Goal: Task Accomplishment & Management: Use online tool/utility

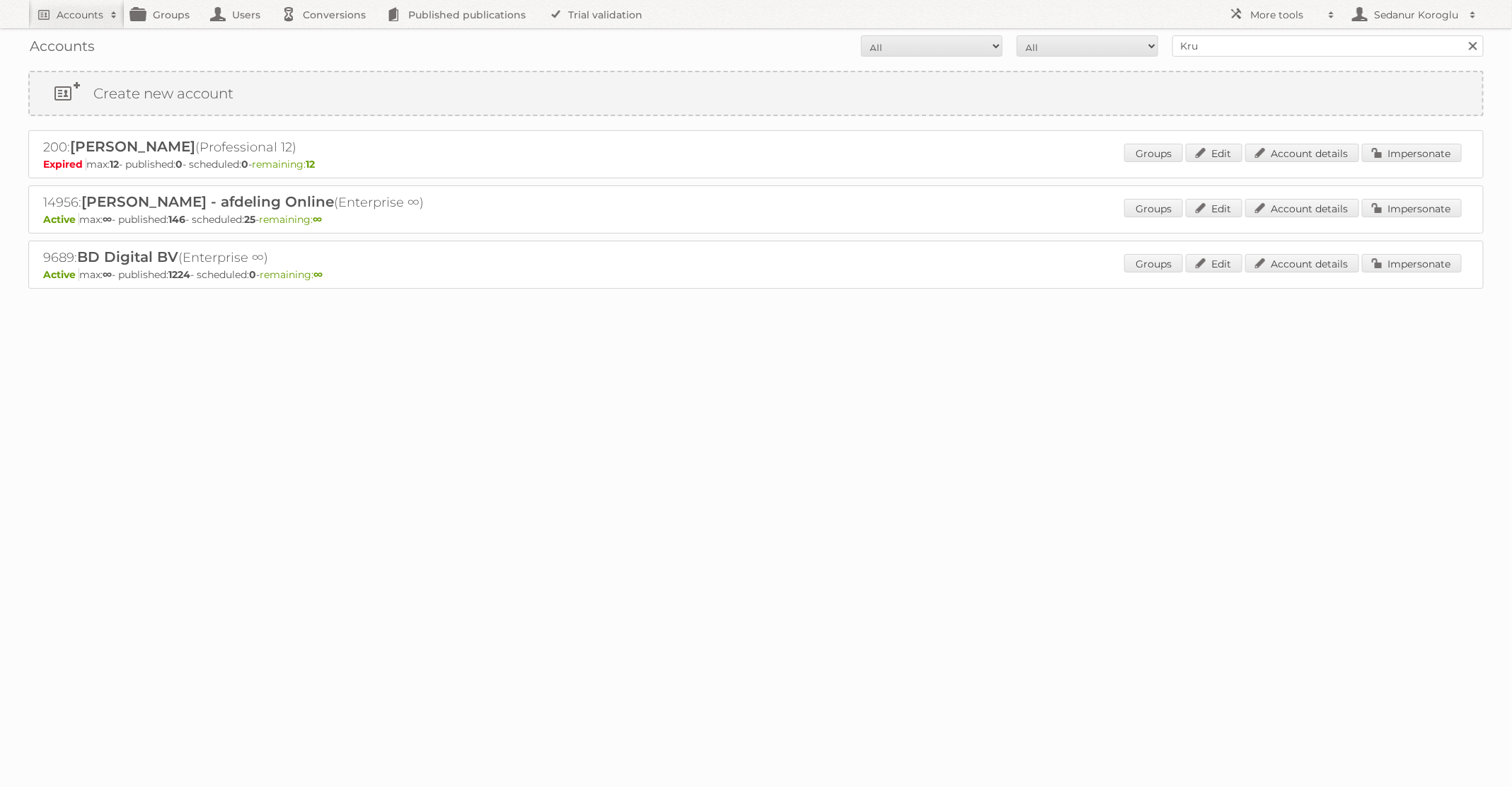
type input "Kruidvat"
click at [1462, 35] on input "Search" at bounding box center [1473, 46] width 22 height 22
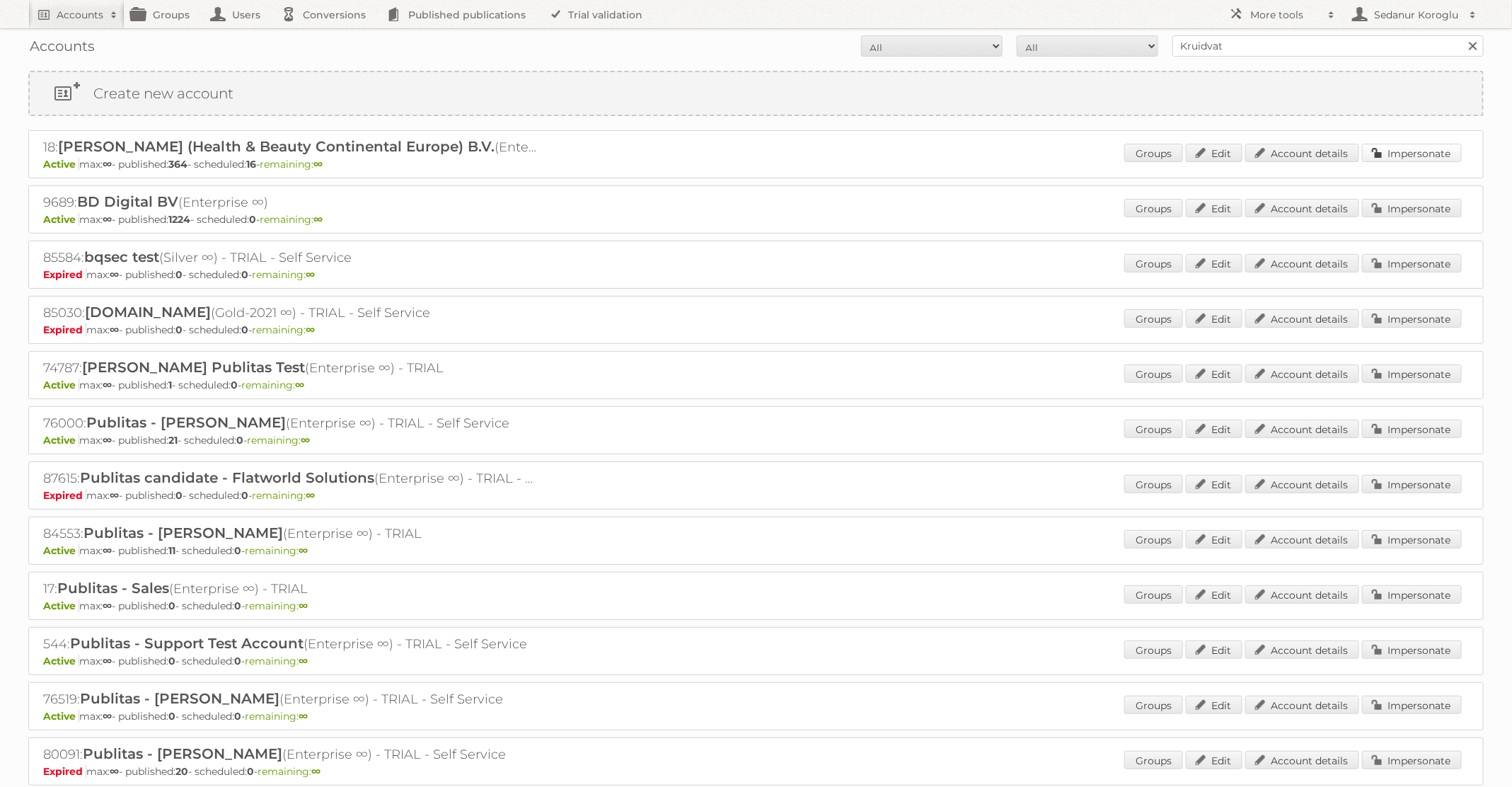
click at [1416, 145] on link "Impersonate" at bounding box center [1412, 152] width 99 height 19
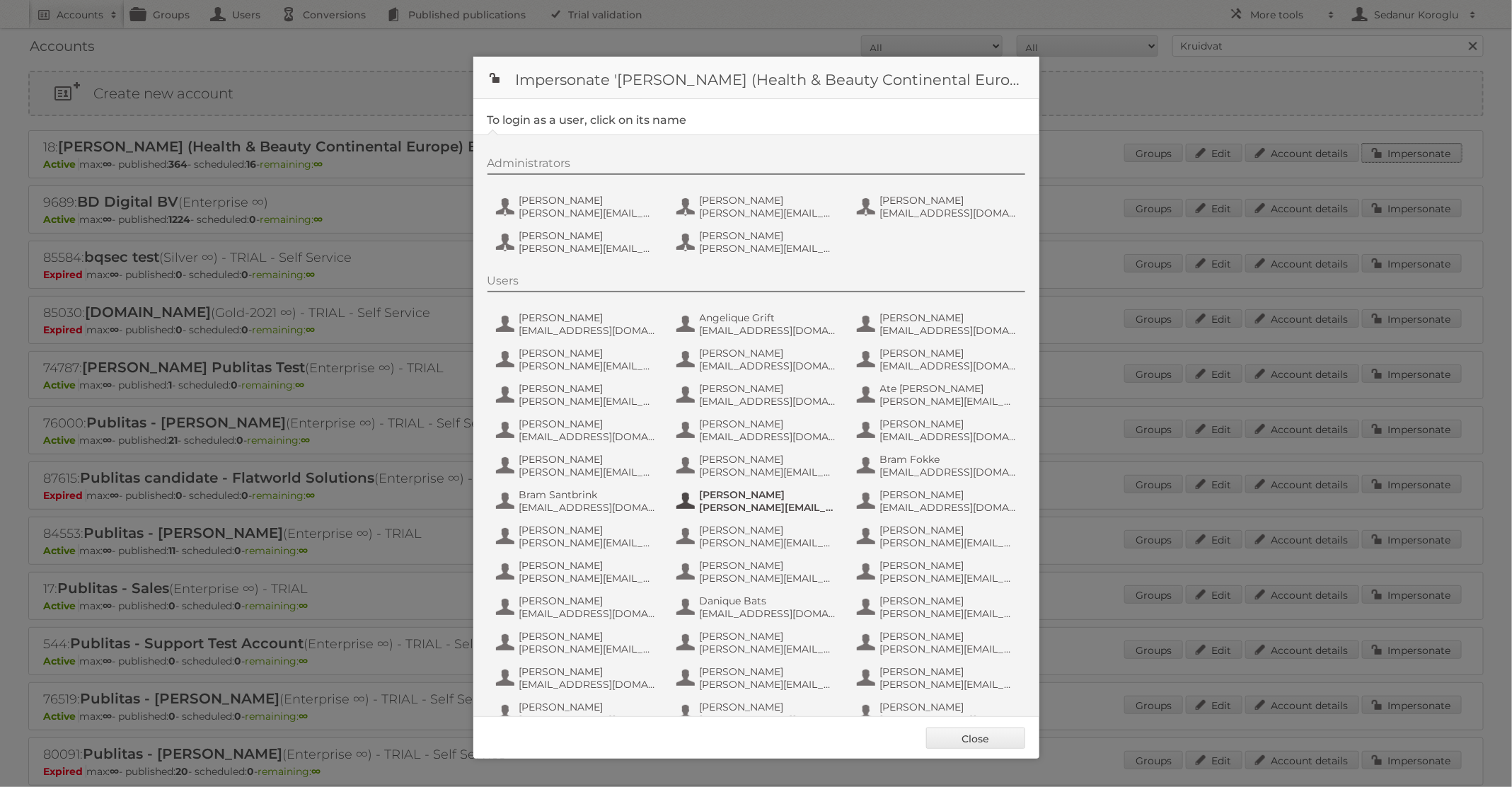
scroll to position [665, 0]
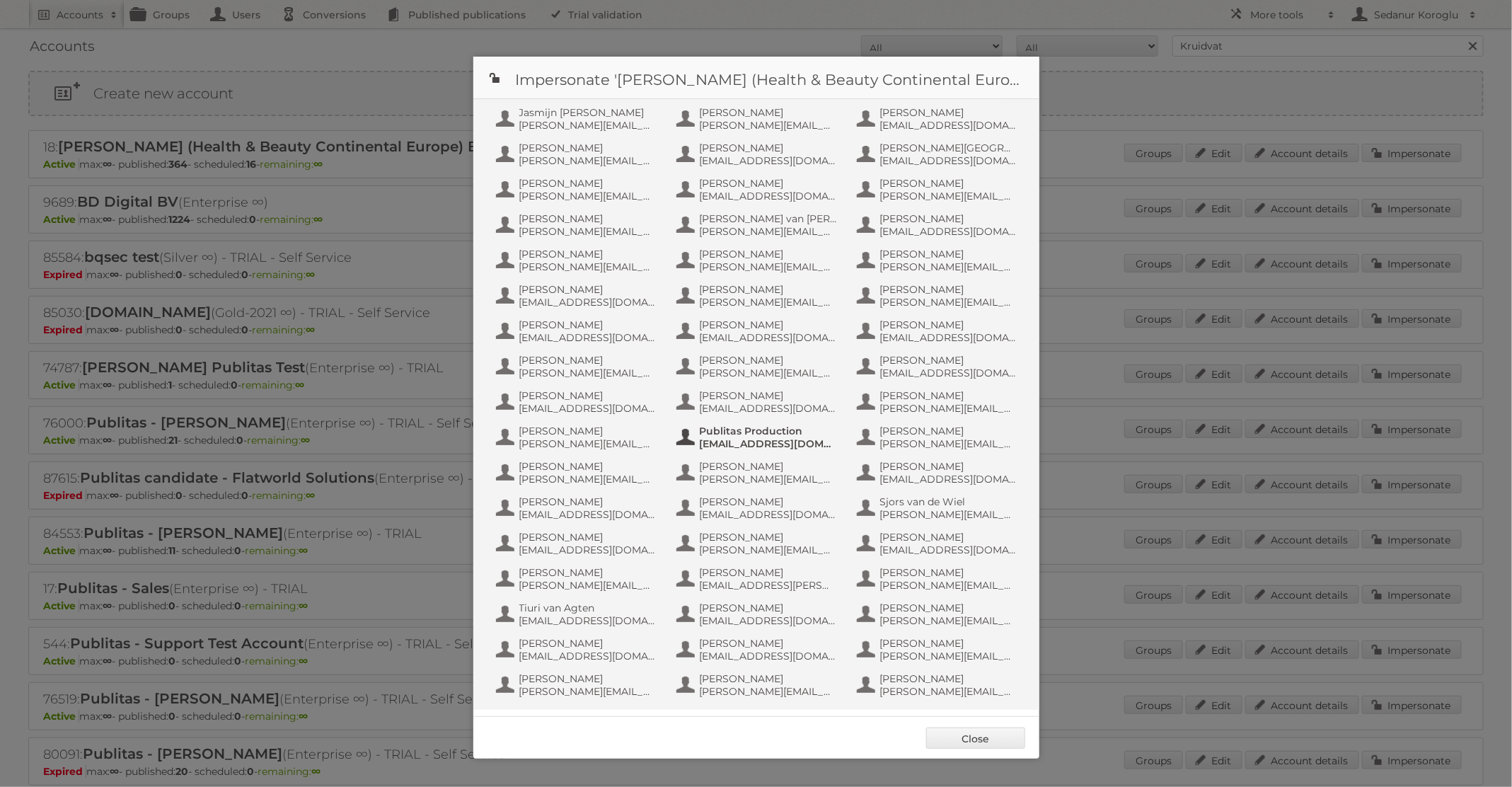
click at [752, 446] on span "info+aswatson-production@publitas.com" at bounding box center [769, 444] width 138 height 13
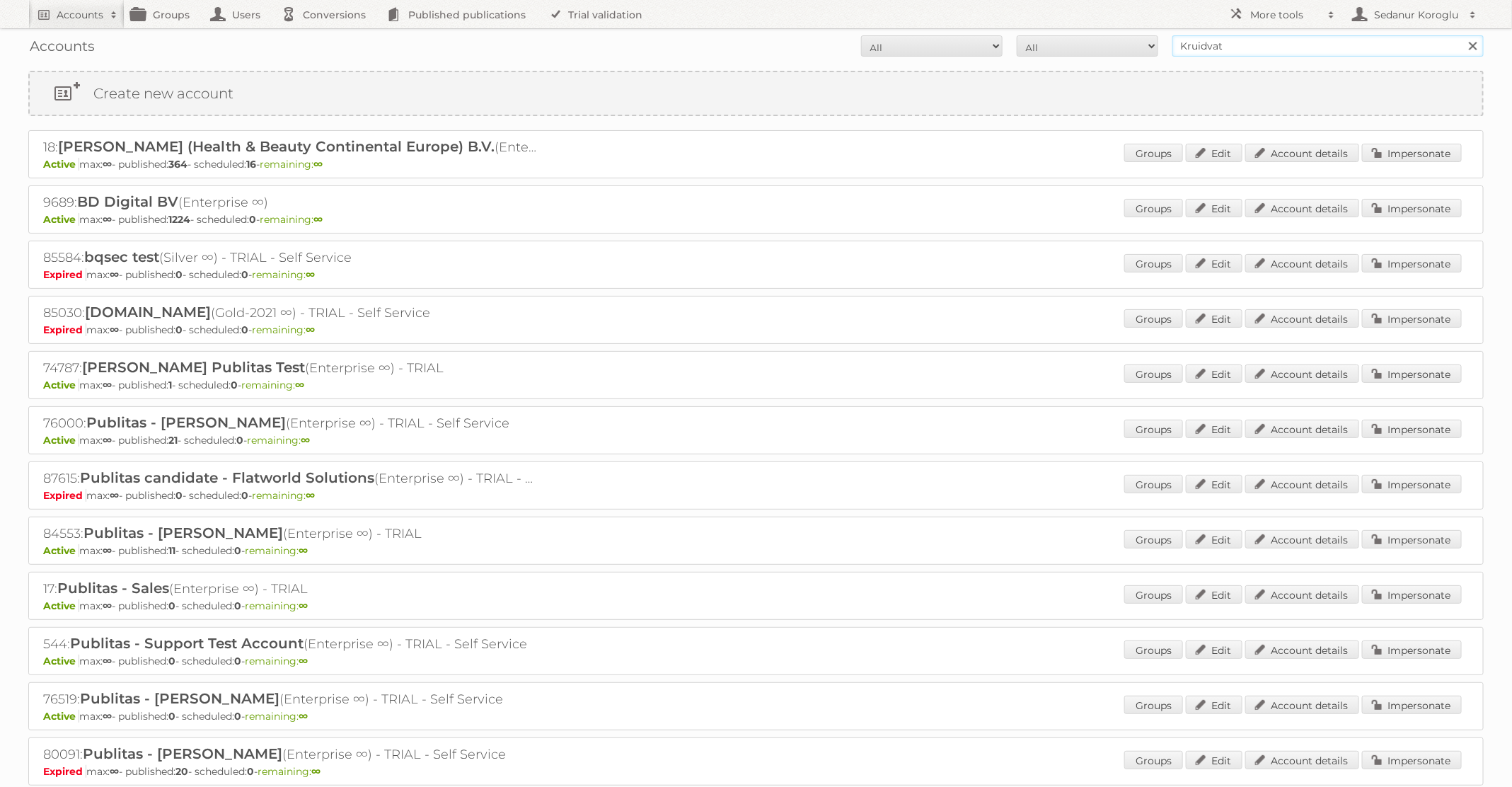
drag, startPoint x: 1243, startPoint y: 46, endPoint x: 1139, endPoint y: 46, distance: 104.0
click at [1139, 46] on form "All Active Expired Pending All Paid Trials Self service Kruidvat Search" at bounding box center [756, 46] width 1456 height 22
type input "HEMA"
click at [1462, 35] on input "Search" at bounding box center [1473, 46] width 22 height 22
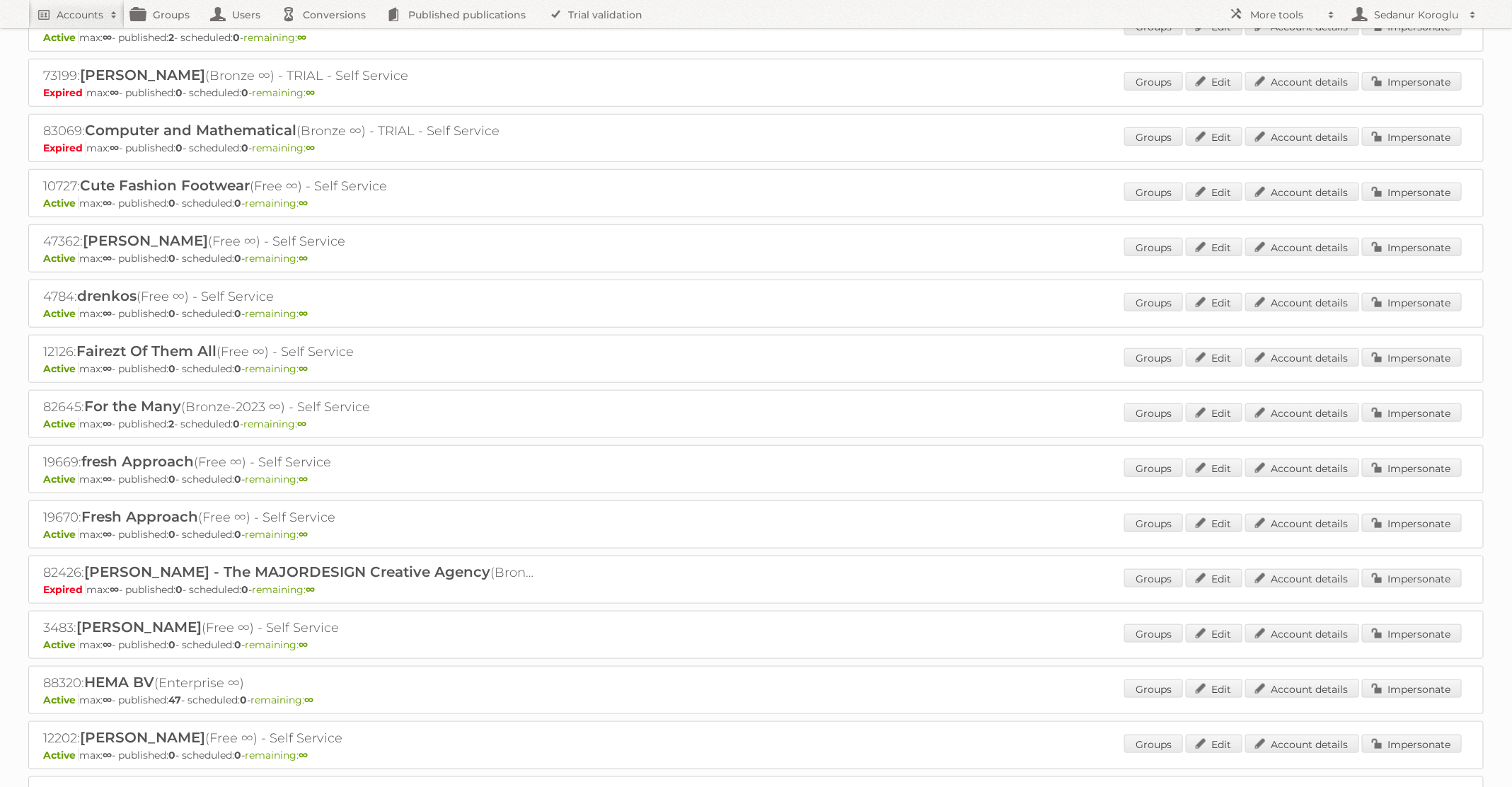
scroll to position [799, 0]
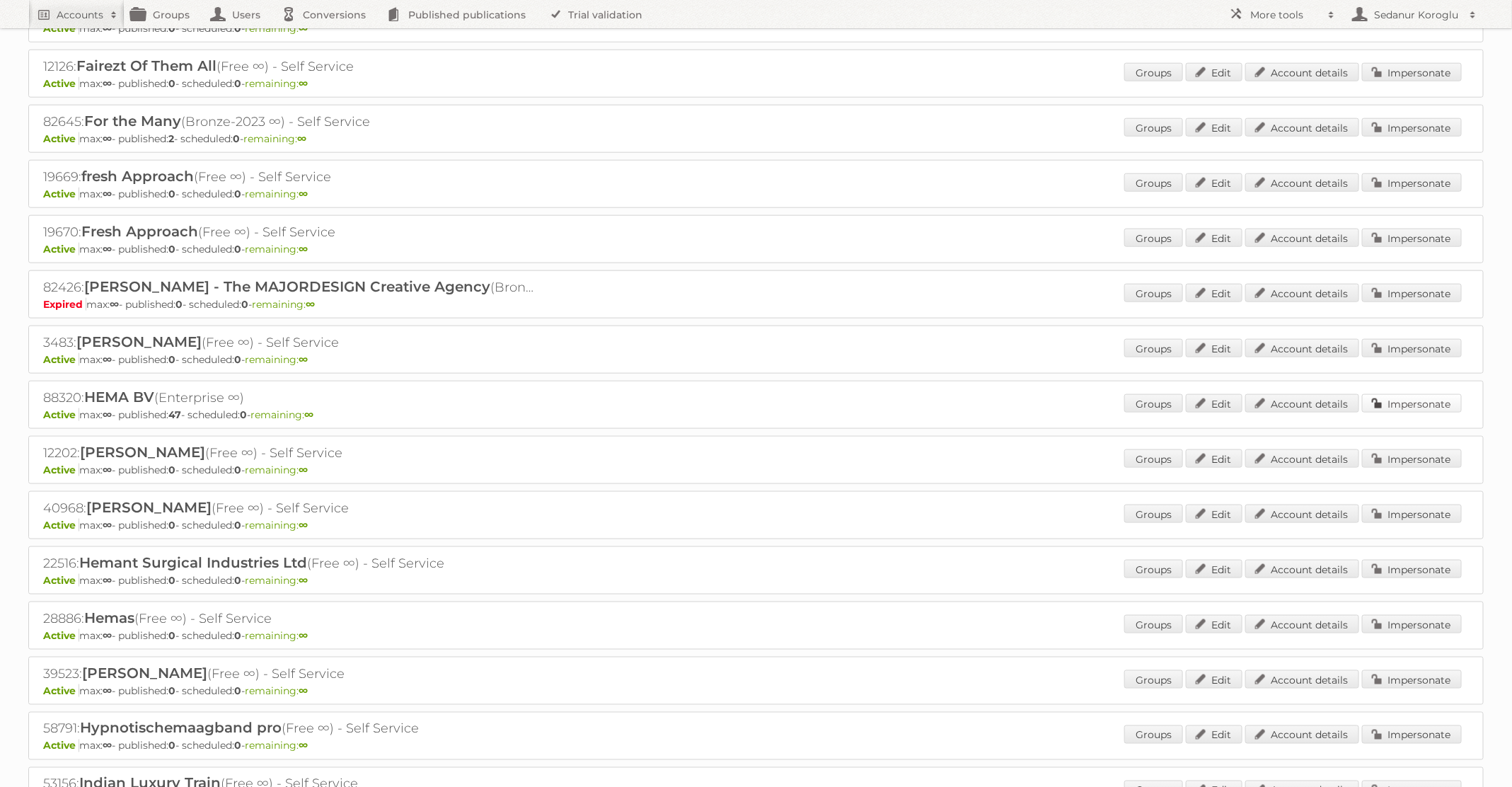
click at [1386, 394] on link "Impersonate" at bounding box center [1412, 403] width 99 height 19
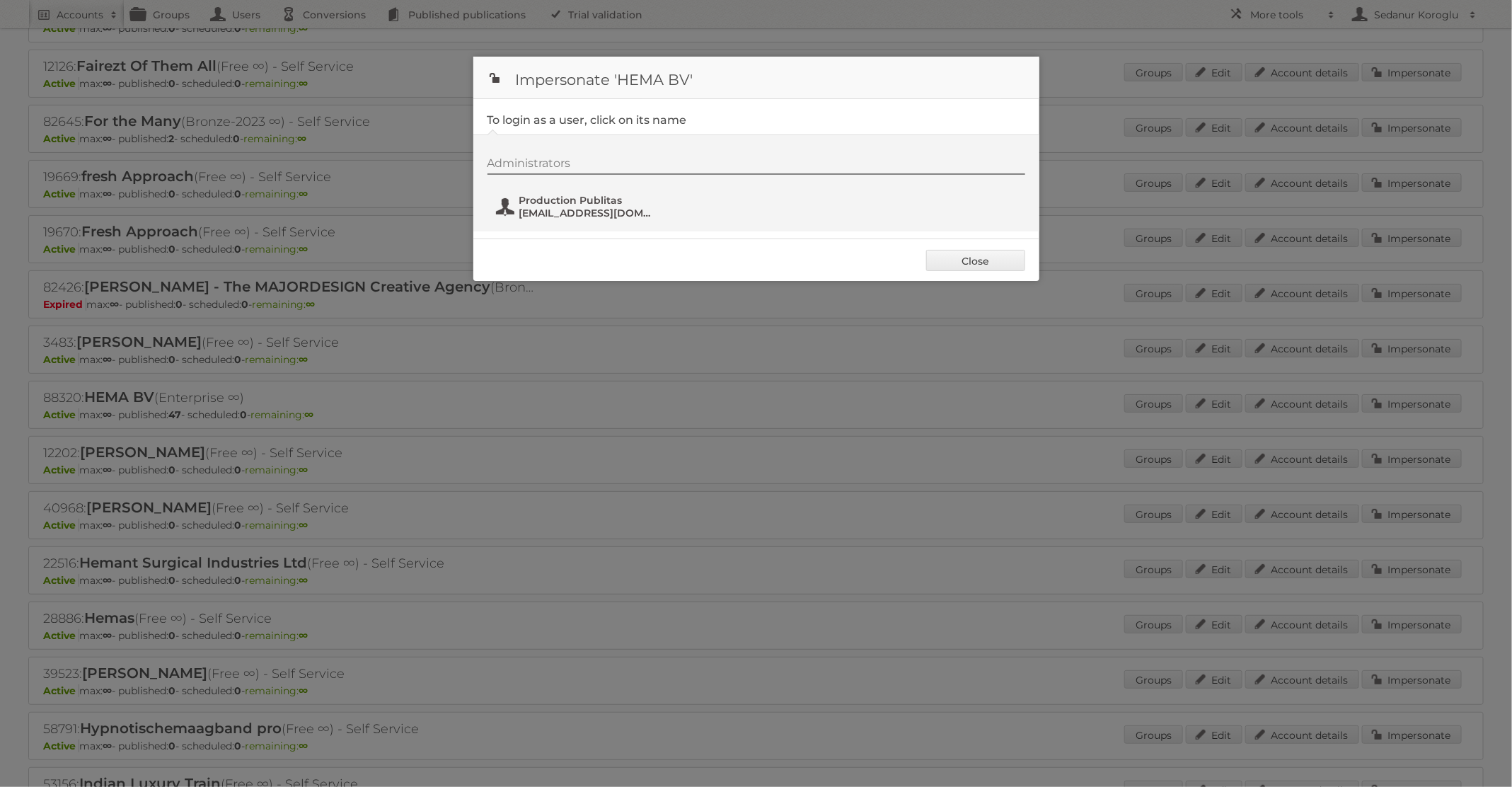
click at [586, 207] on span "fs+hema@publitas.com" at bounding box center [588, 212] width 138 height 13
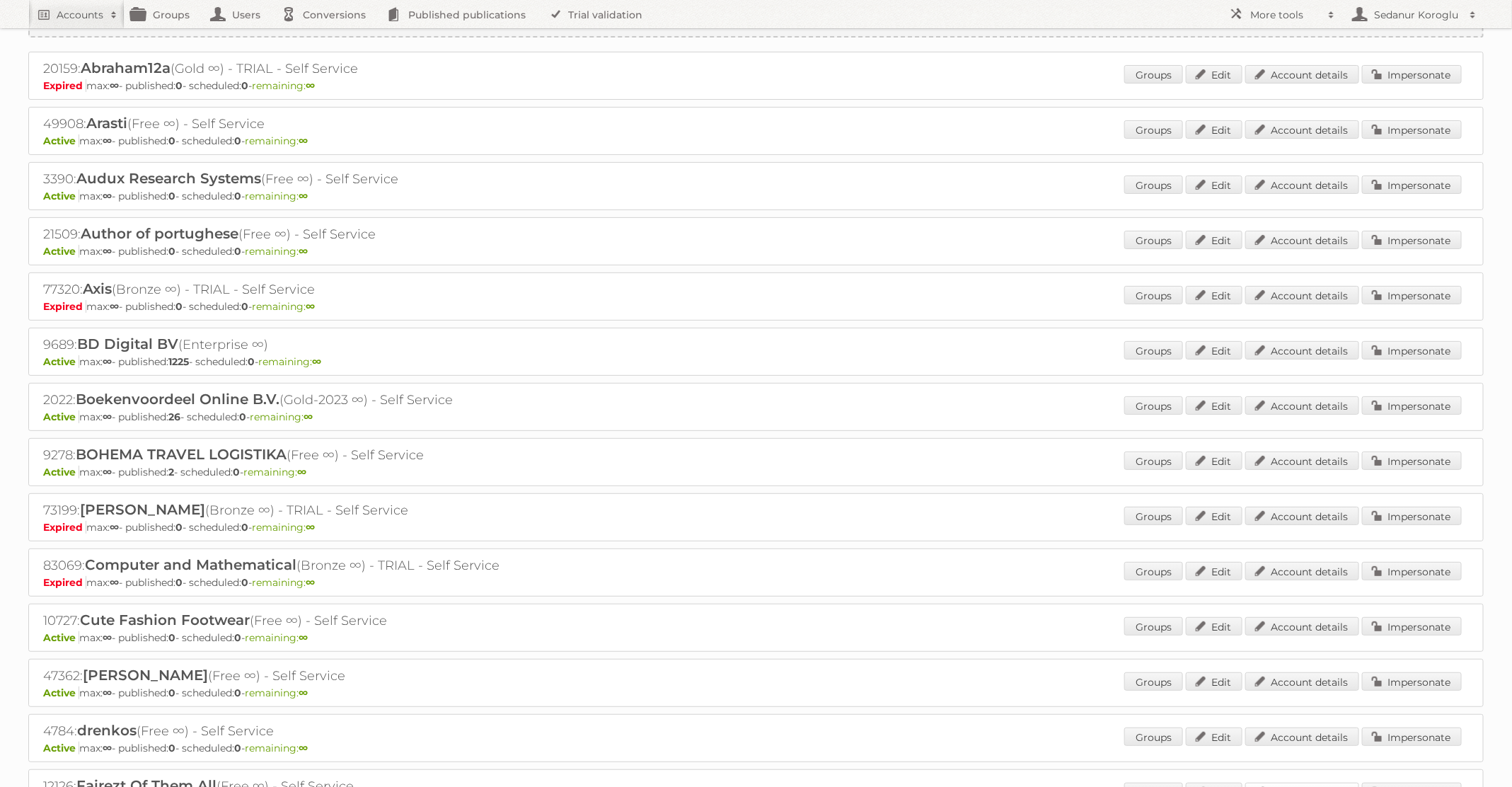
scroll to position [0, 0]
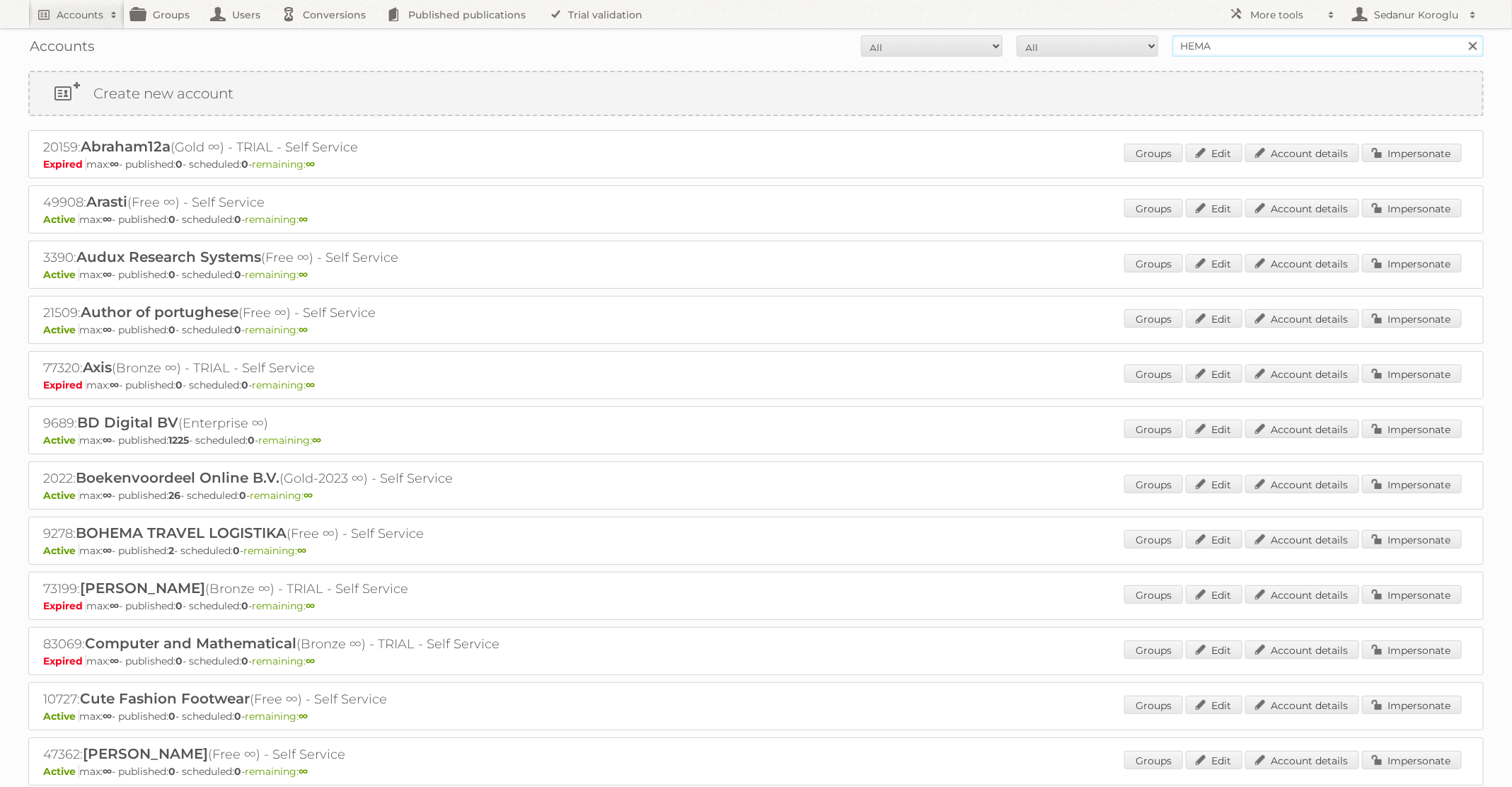
drag, startPoint x: 1271, startPoint y: 49, endPoint x: 1109, endPoint y: 41, distance: 162.2
click at [1110, 43] on form "All Active Expired Pending All Paid Trials Self service HEMA Search" at bounding box center [756, 46] width 1456 height 22
type input "T"
type input "Kruidvat"
click at [1462, 35] on input "Search" at bounding box center [1473, 46] width 22 height 22
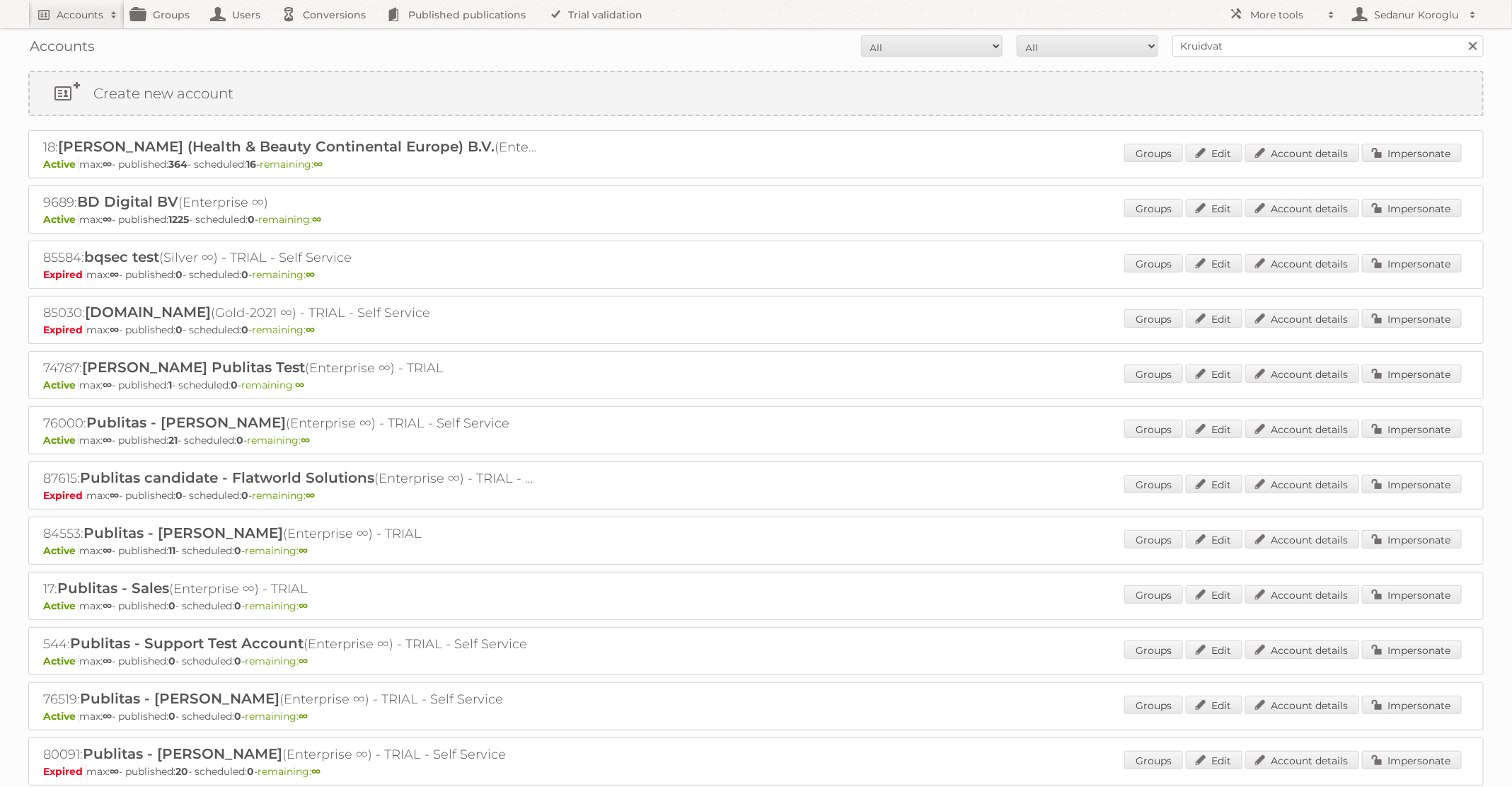
click at [1421, 164] on p "Active max: ∞ - published: 364 - scheduled: 16 - remaining: ∞" at bounding box center [756, 163] width 1426 height 13
click at [1412, 151] on link "Impersonate" at bounding box center [1412, 152] width 99 height 19
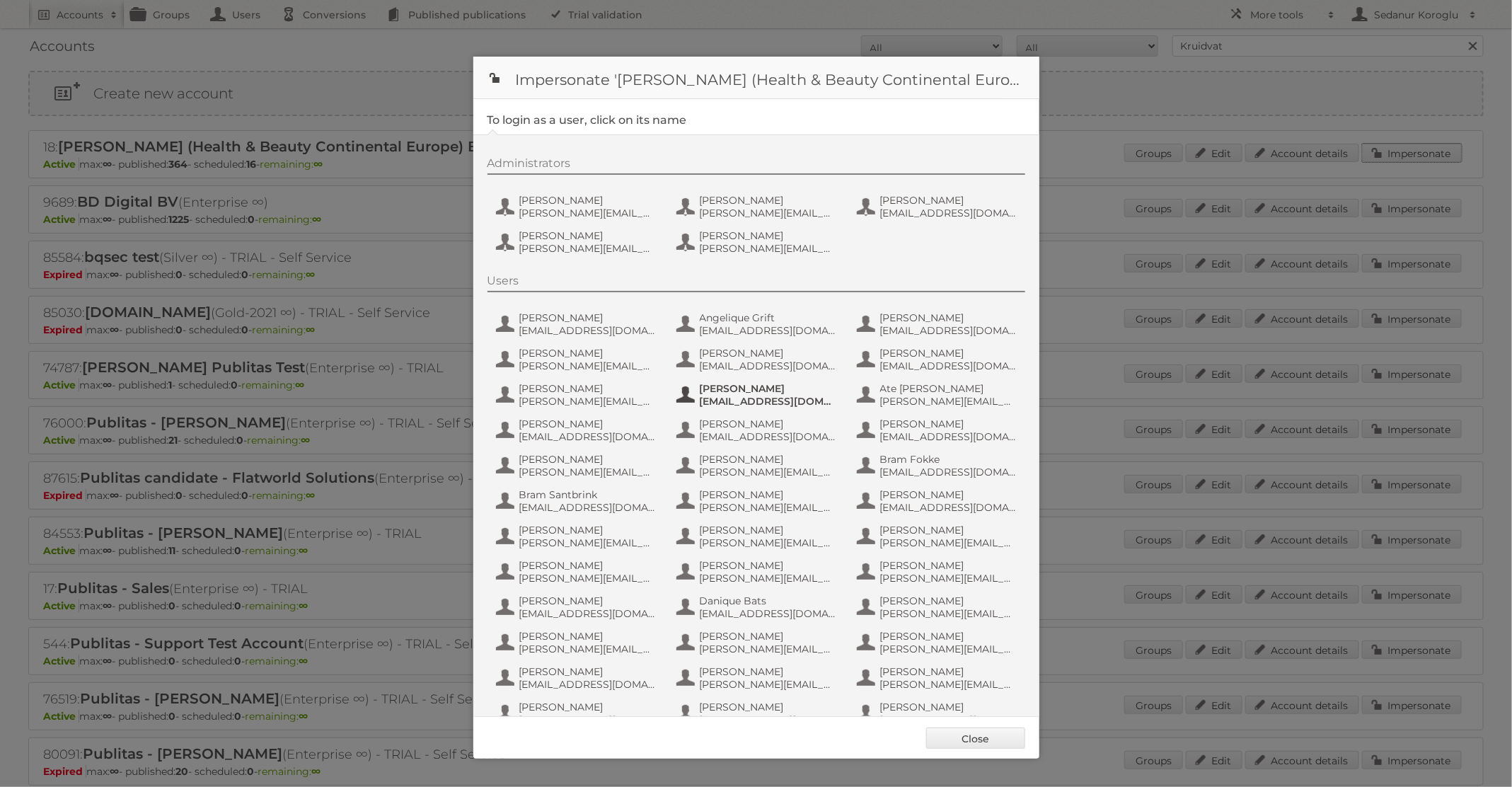
scroll to position [665, 0]
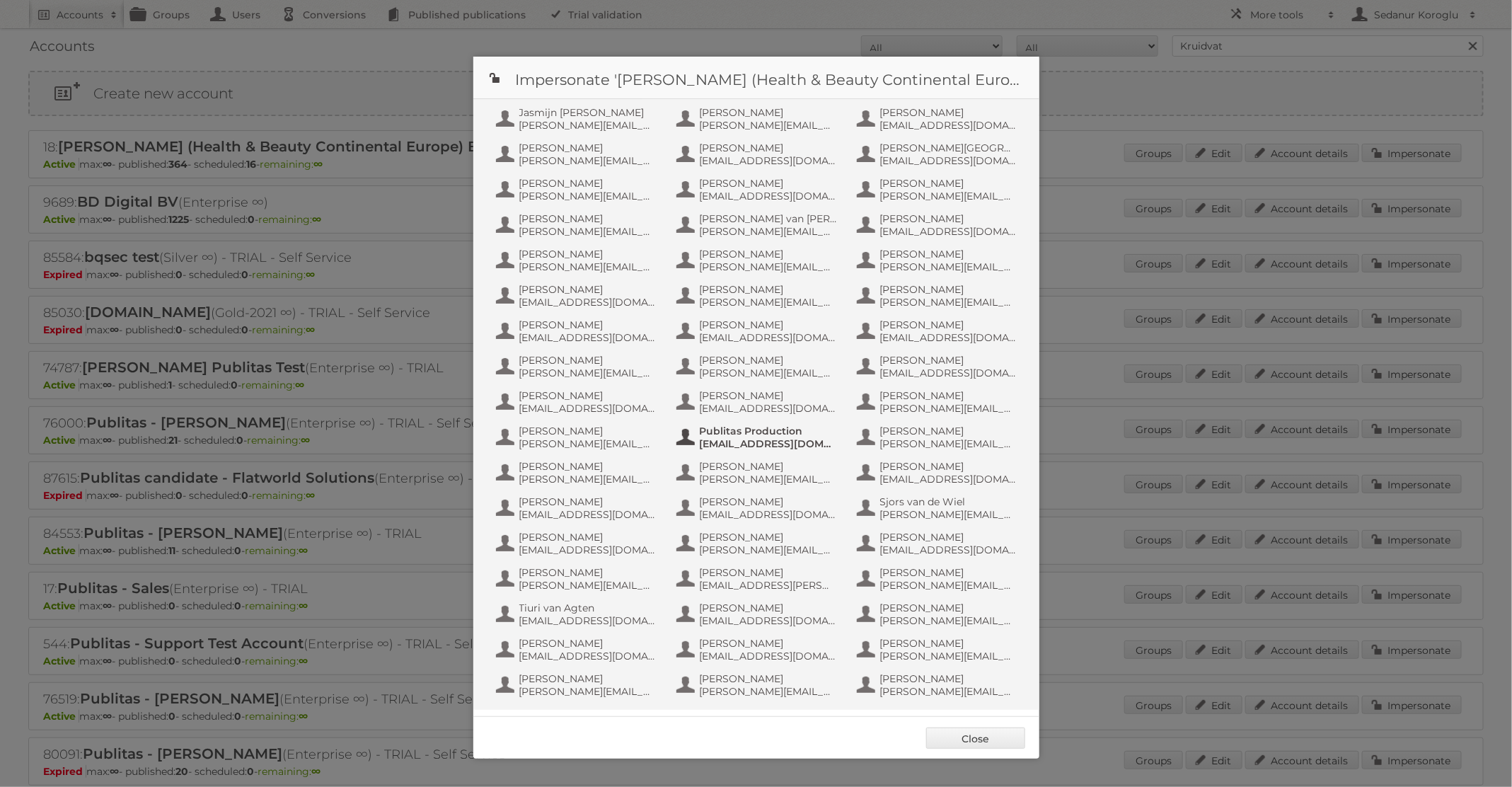
click at [769, 449] on span "info+aswatson-production@publitas.com" at bounding box center [769, 444] width 138 height 13
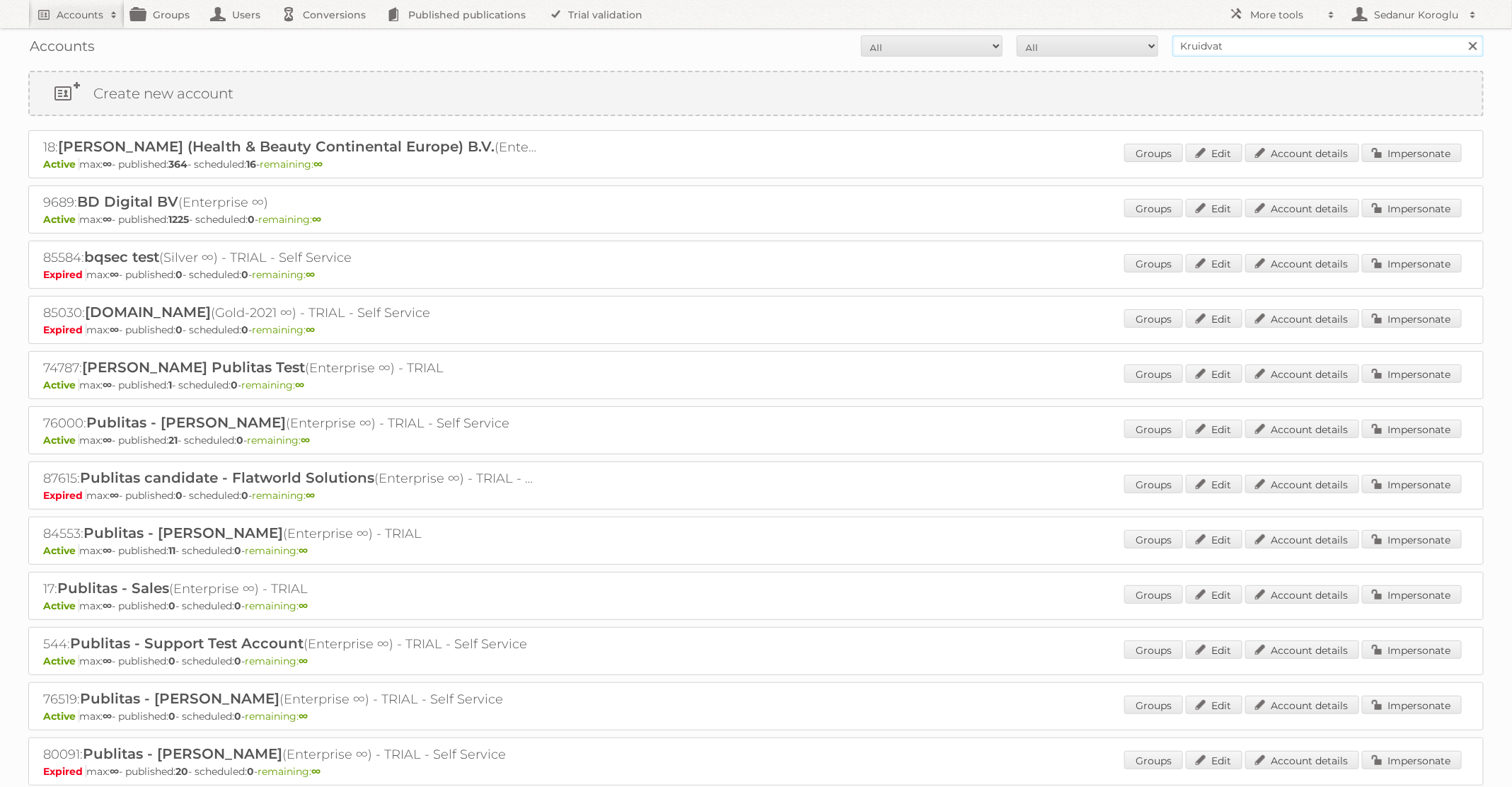
drag, startPoint x: 1246, startPoint y: 49, endPoint x: 980, endPoint y: 44, distance: 266.0
click at [981, 46] on form "All Active Expired Pending All Paid Trials Self service Kruidvat Search" at bounding box center [756, 46] width 1456 height 22
type input "[PERSON_NAME]"
click at [1462, 35] on input "Search" at bounding box center [1473, 46] width 22 height 22
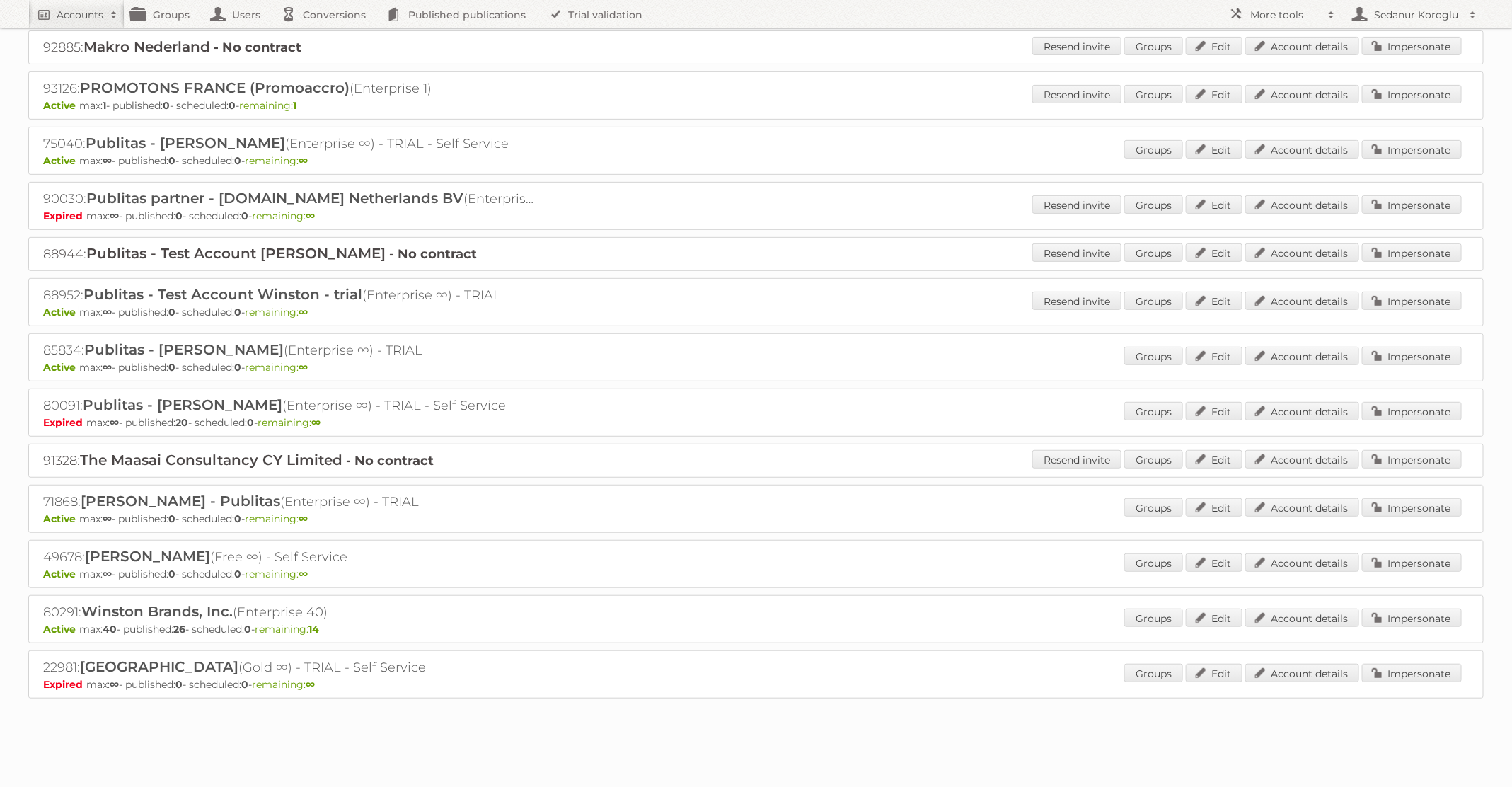
scroll to position [267, 0]
click at [1401, 609] on link "Impersonate" at bounding box center [1412, 617] width 99 height 19
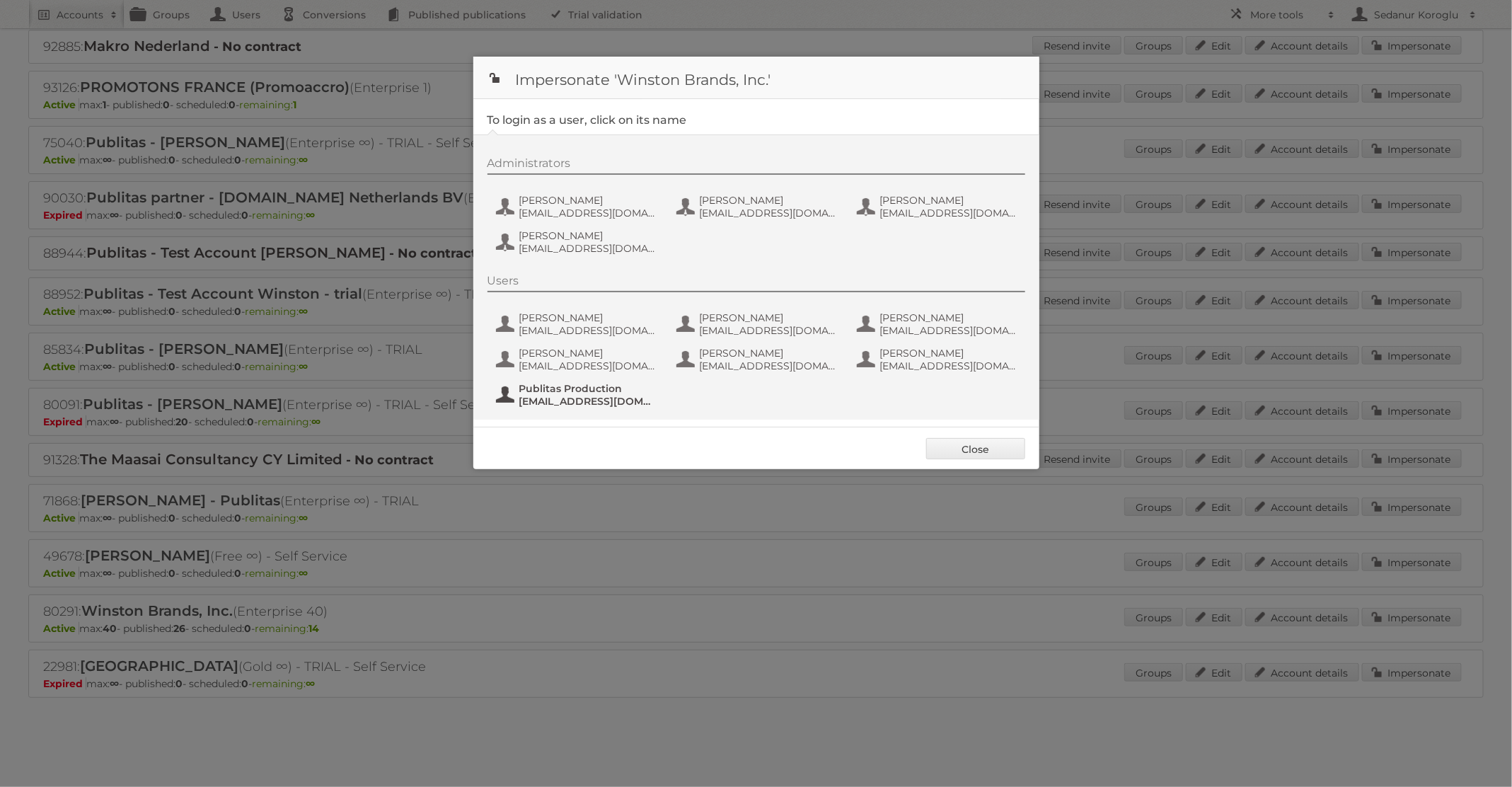
click at [554, 395] on span "fs+winston@publitas.com" at bounding box center [588, 400] width 138 height 13
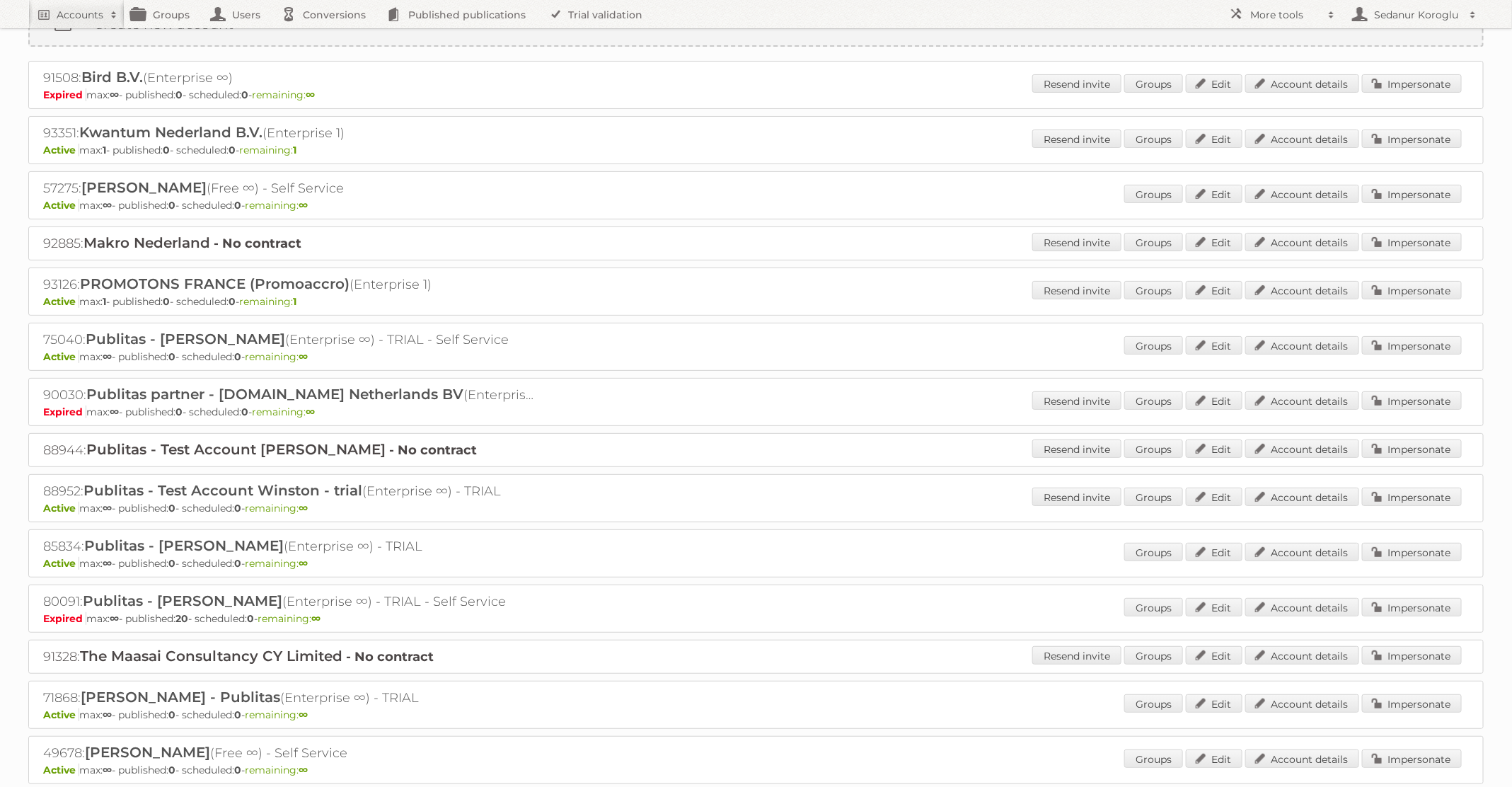
scroll to position [0, 0]
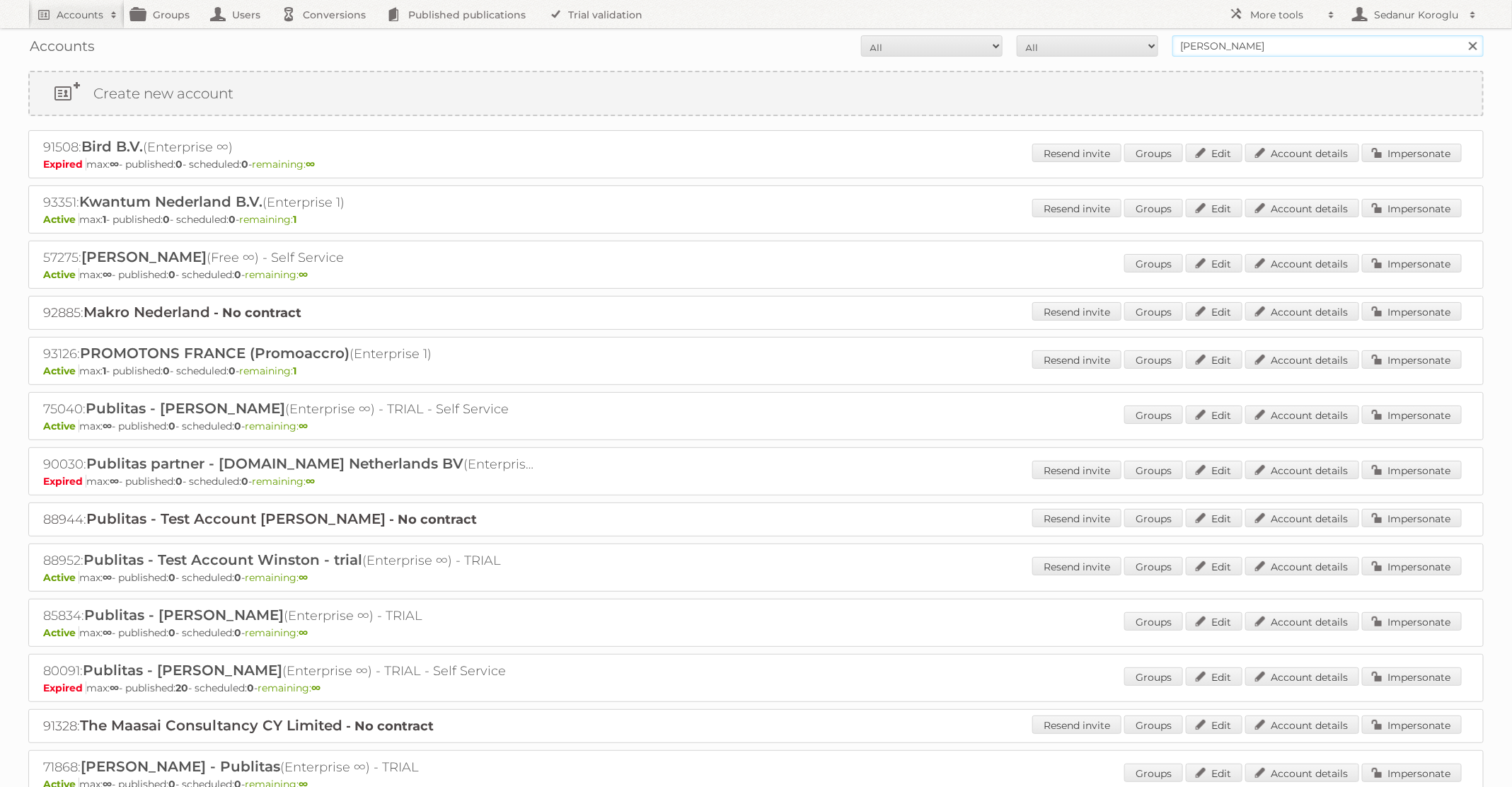
click at [1266, 47] on input "winston" at bounding box center [1328, 46] width 312 height 22
type input "TFG media"
click at [1462, 35] on input "Search" at bounding box center [1473, 46] width 22 height 22
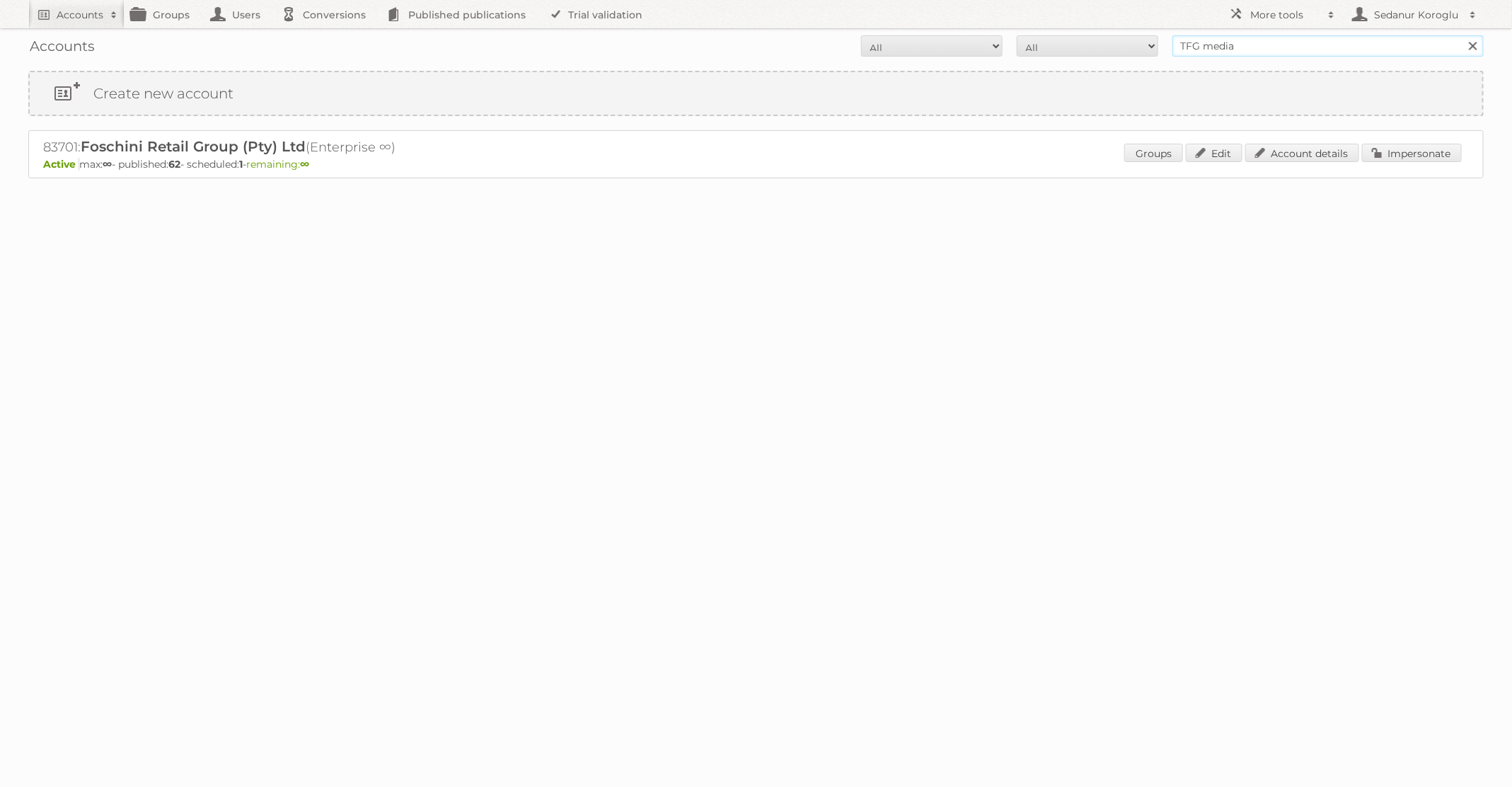
drag, startPoint x: 1239, startPoint y: 54, endPoint x: 1013, endPoint y: 17, distance: 229.0
click at [1013, 17] on body "Accounts Search Advanced Search Create new account Groups Users Conversions Pub…" at bounding box center [756, 394] width 1512 height 787
type input "Albert Heijn NL"
click at [1462, 35] on input "Search" at bounding box center [1473, 46] width 22 height 22
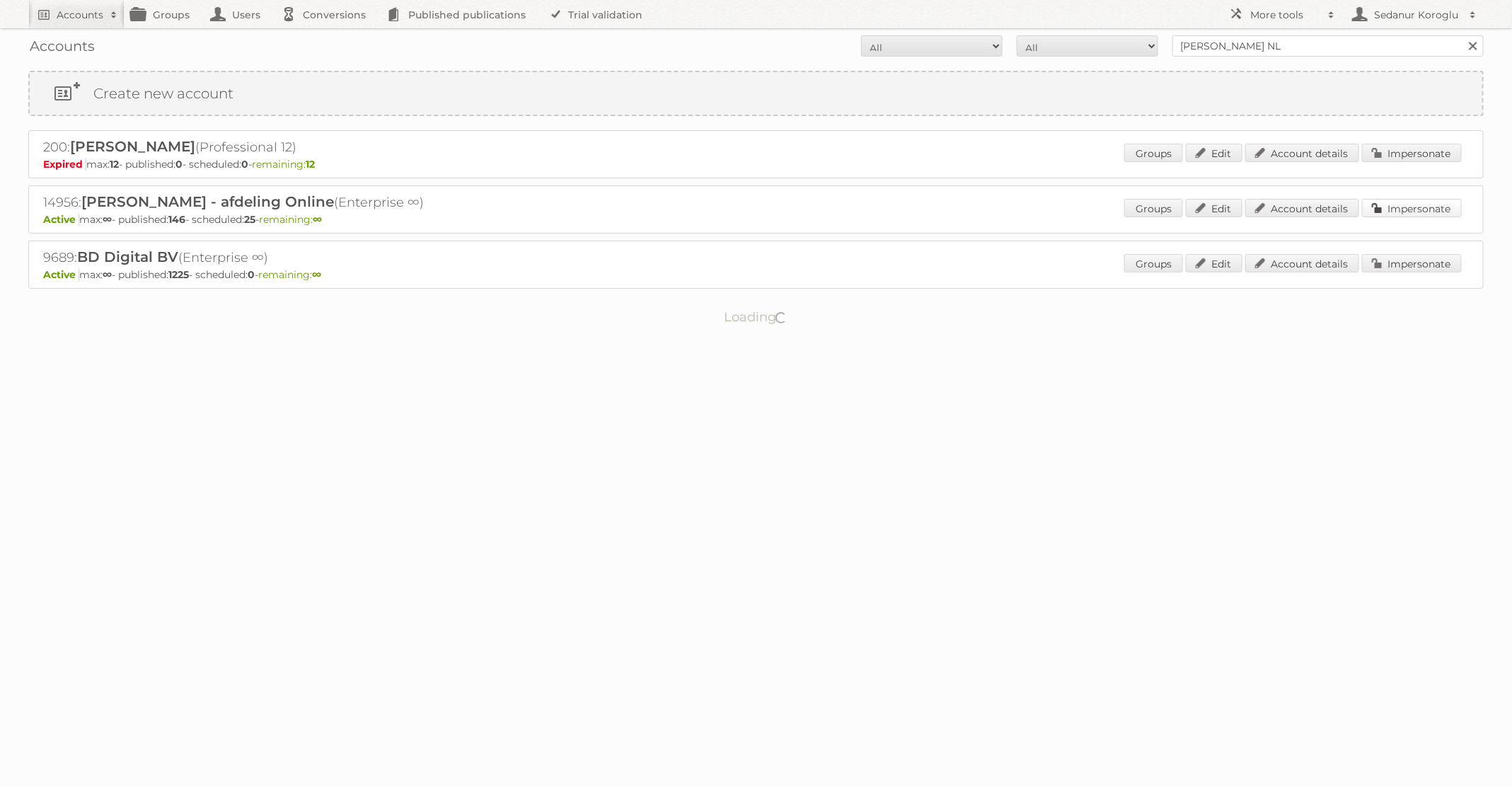
click at [1404, 213] on link "Impersonate" at bounding box center [1412, 208] width 99 height 19
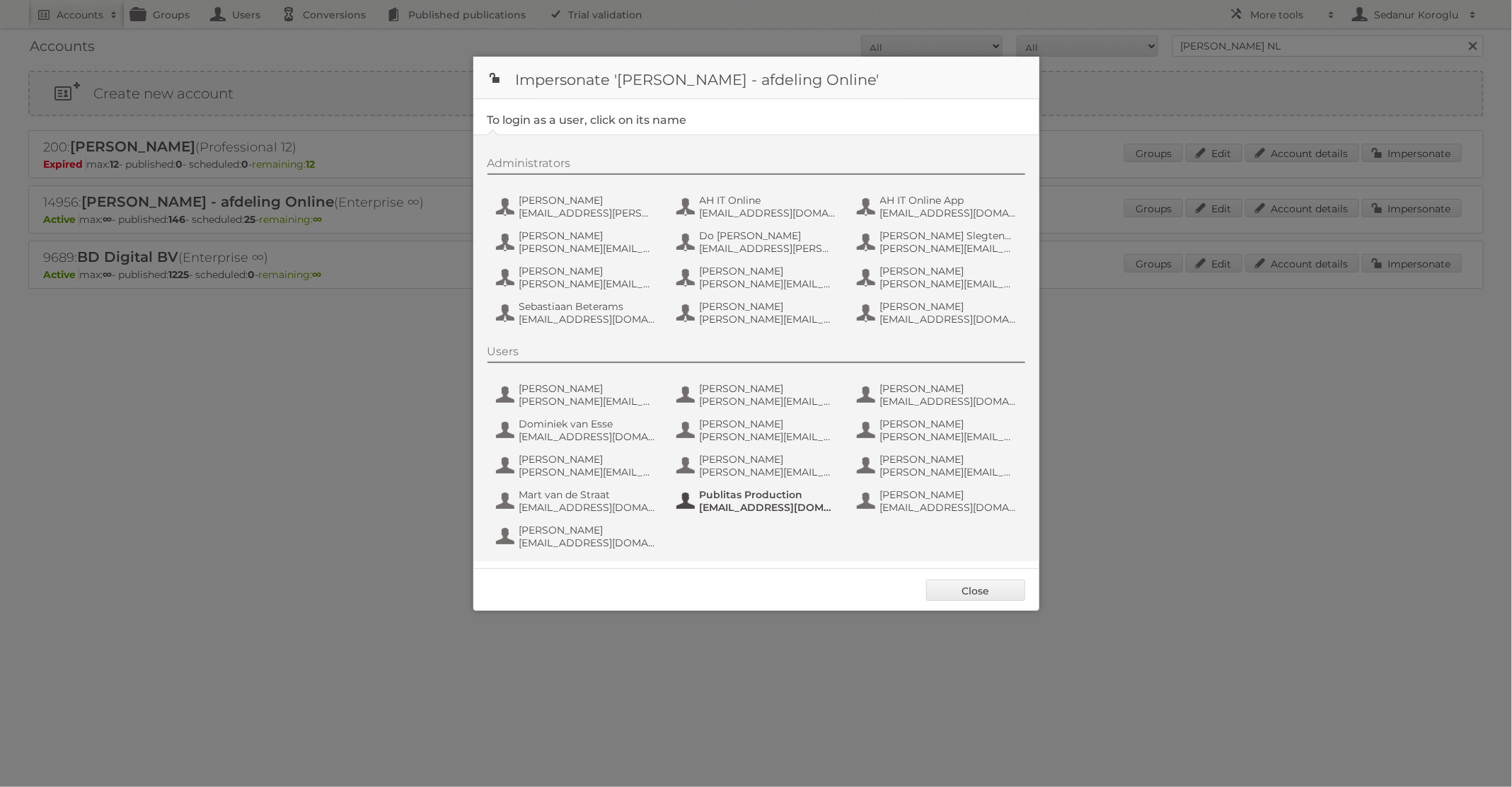
click at [756, 505] on span "fs+ah@publitas.com" at bounding box center [769, 507] width 138 height 13
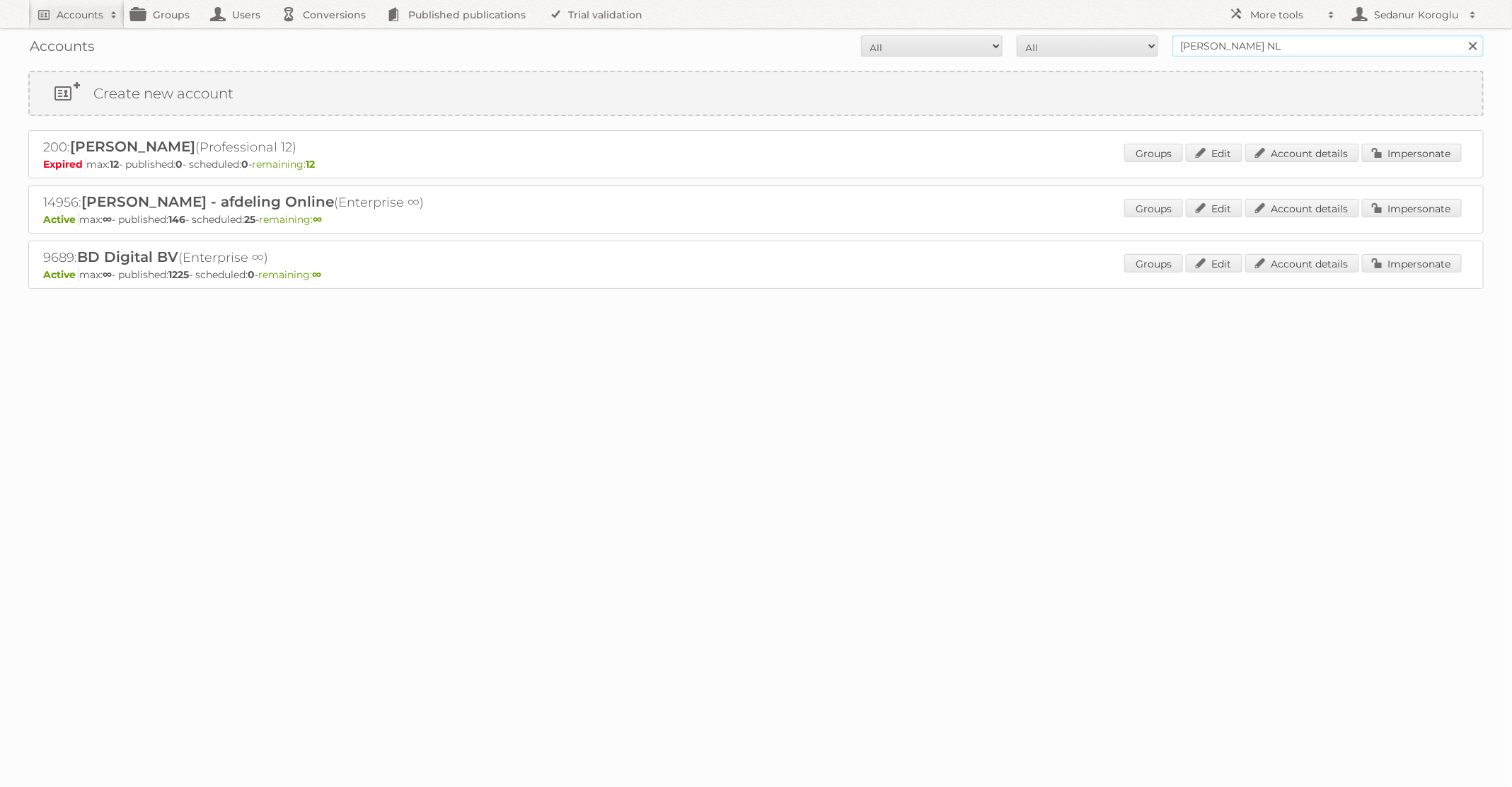
drag, startPoint x: 1252, startPoint y: 49, endPoint x: 1136, endPoint y: 43, distance: 116.2
click at [1136, 46] on form "All Active Expired Pending All Paid Trials Self service Albert Heijn NL Search" at bounding box center [756, 46] width 1456 height 22
type input "TFG media"
click at [1462, 35] on input "Search" at bounding box center [1473, 46] width 22 height 22
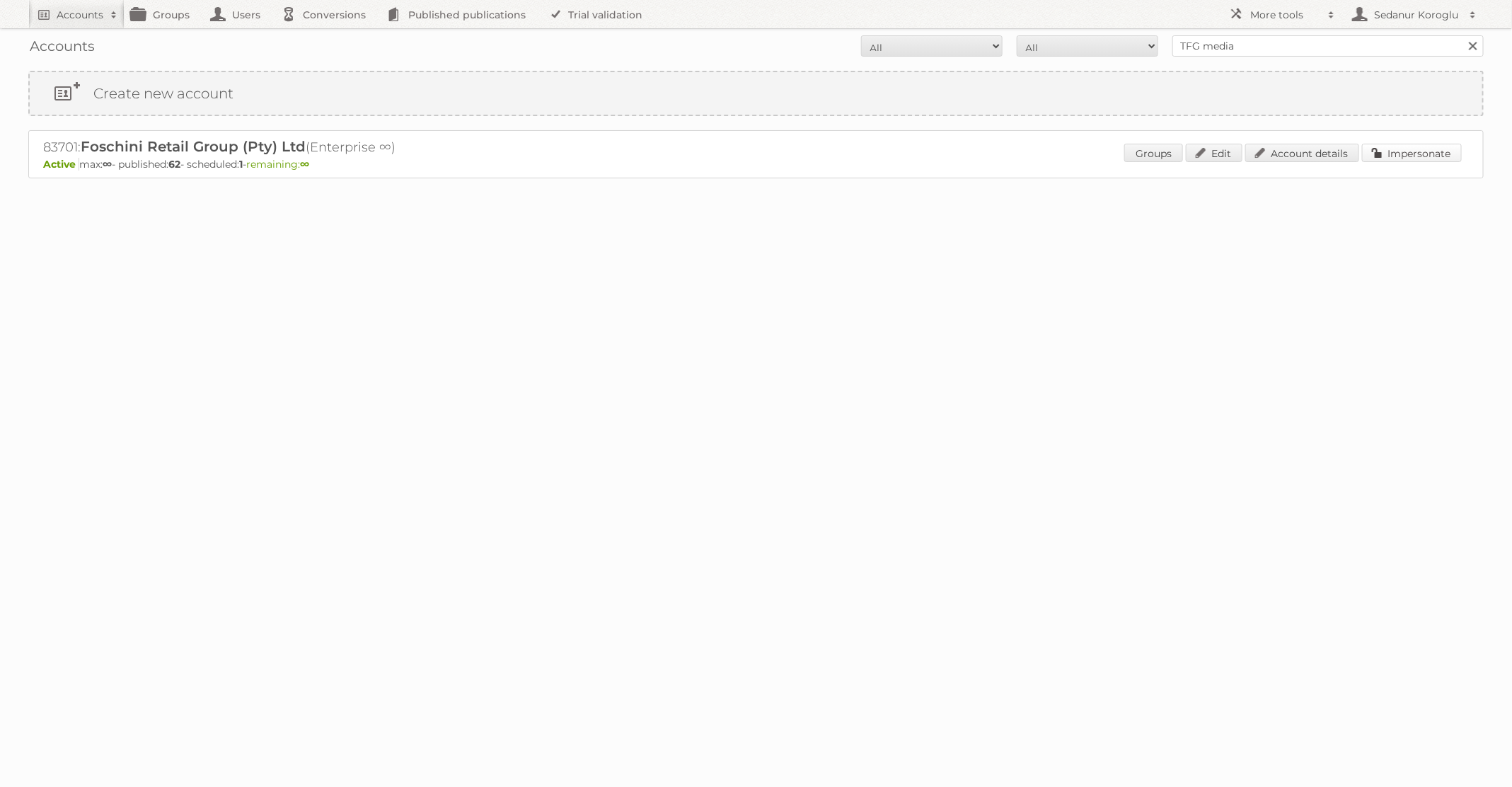
click at [1391, 158] on link "Impersonate" at bounding box center [1412, 152] width 99 height 19
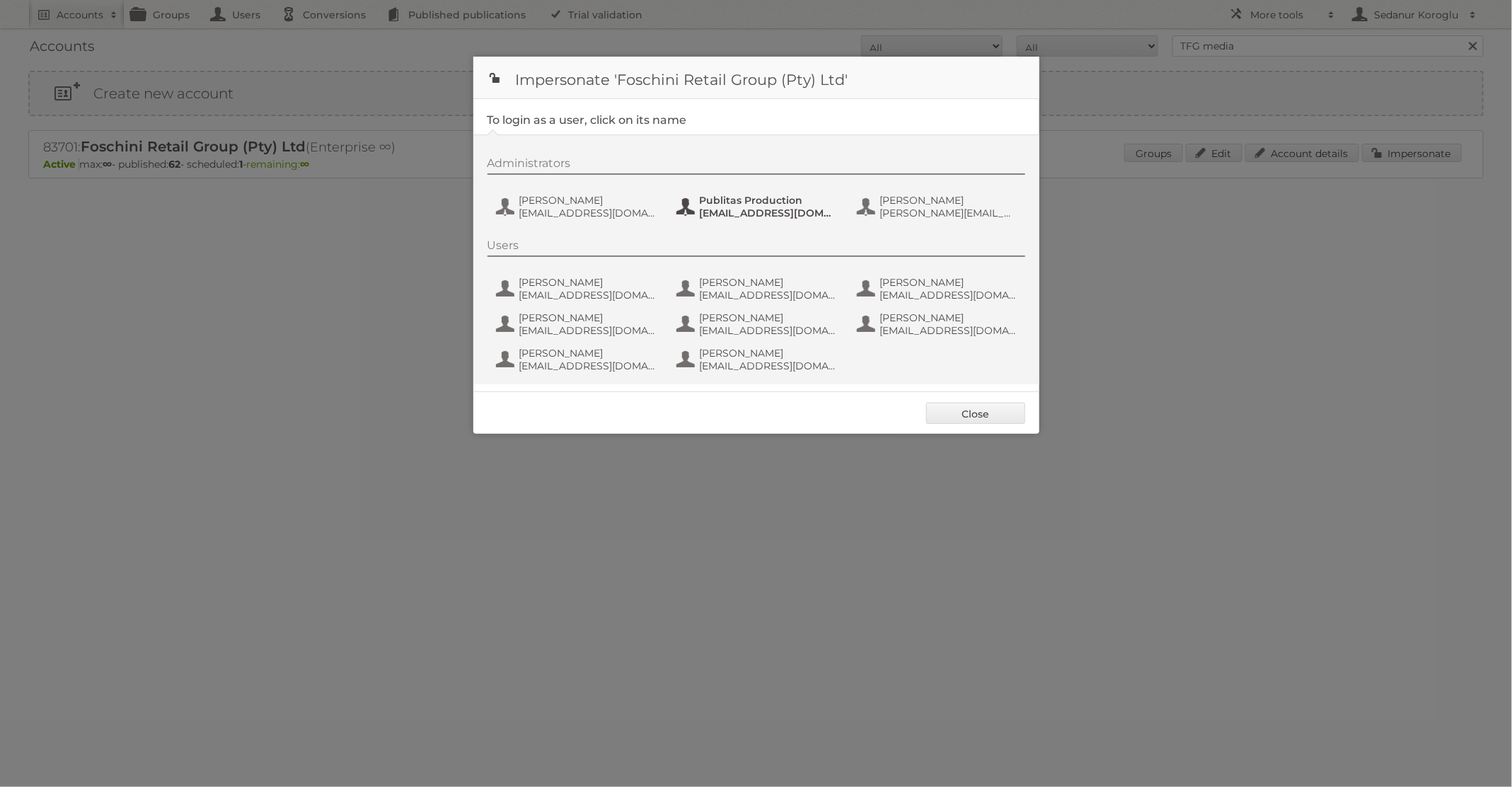
click at [725, 198] on span "Publitas Production" at bounding box center [769, 200] width 138 height 13
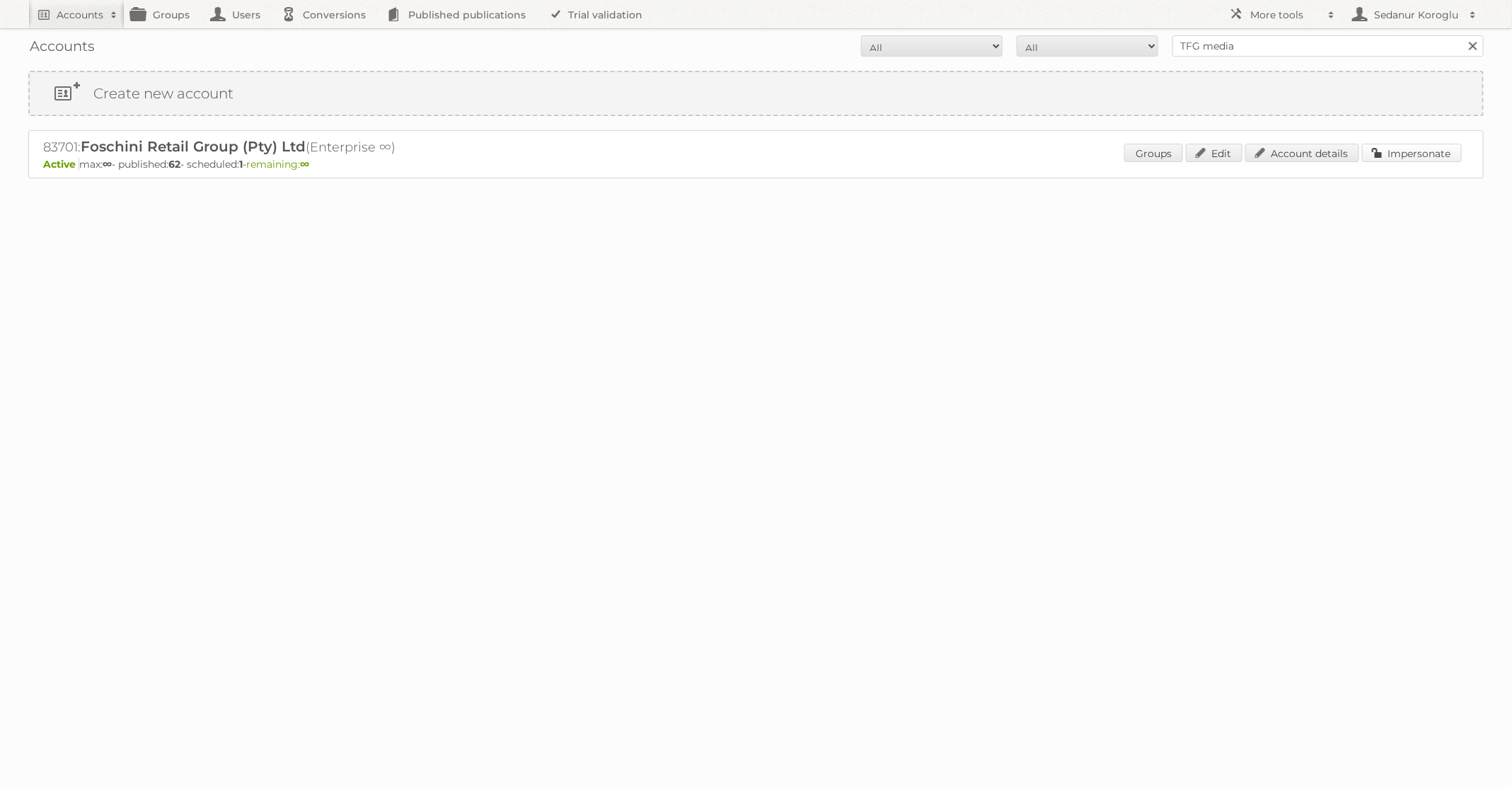
click at [1416, 151] on link "Impersonate" at bounding box center [1412, 152] width 99 height 19
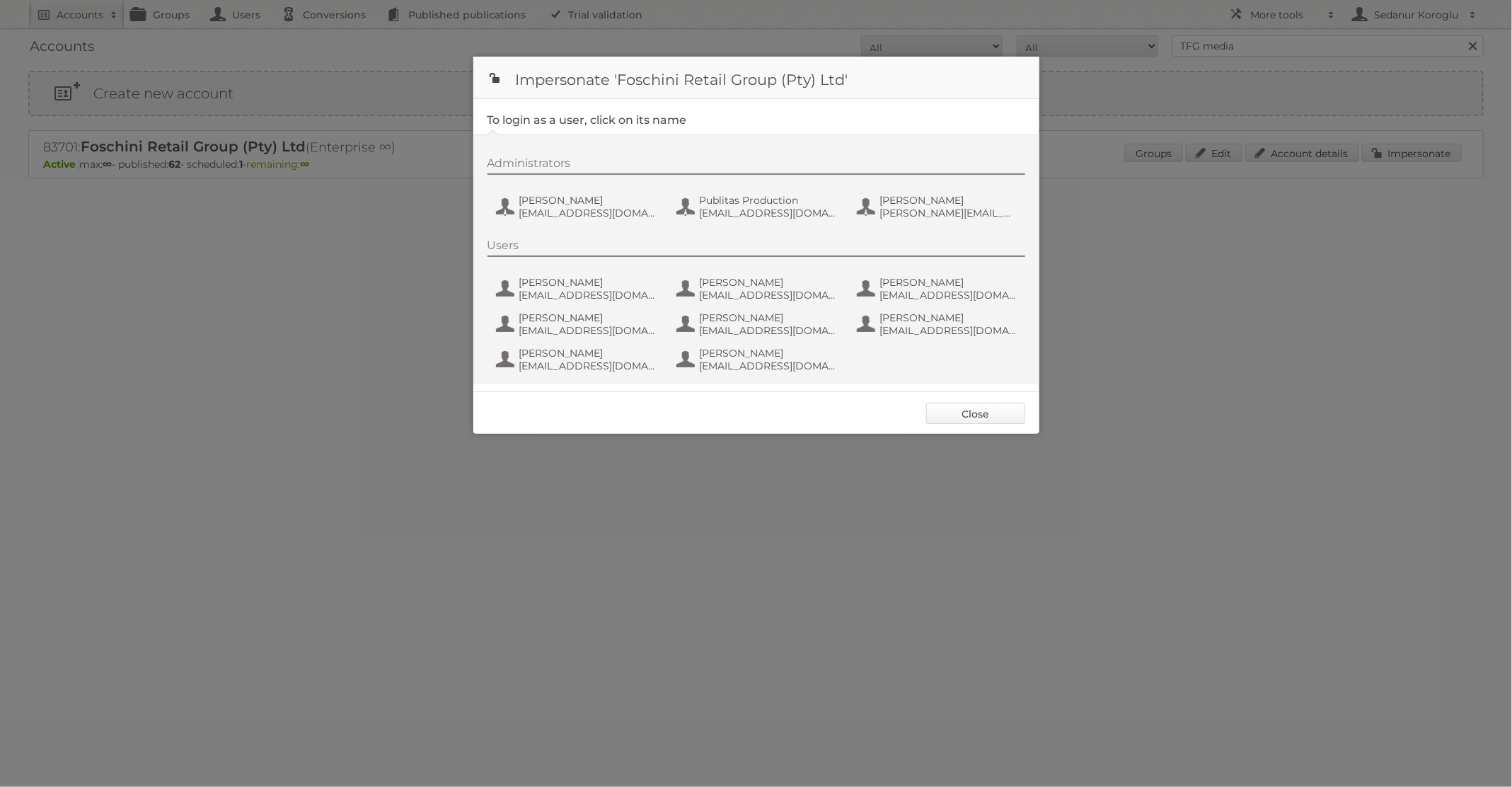
click at [952, 408] on link "Close" at bounding box center [976, 413] width 99 height 22
